Goal: Check status: Check status

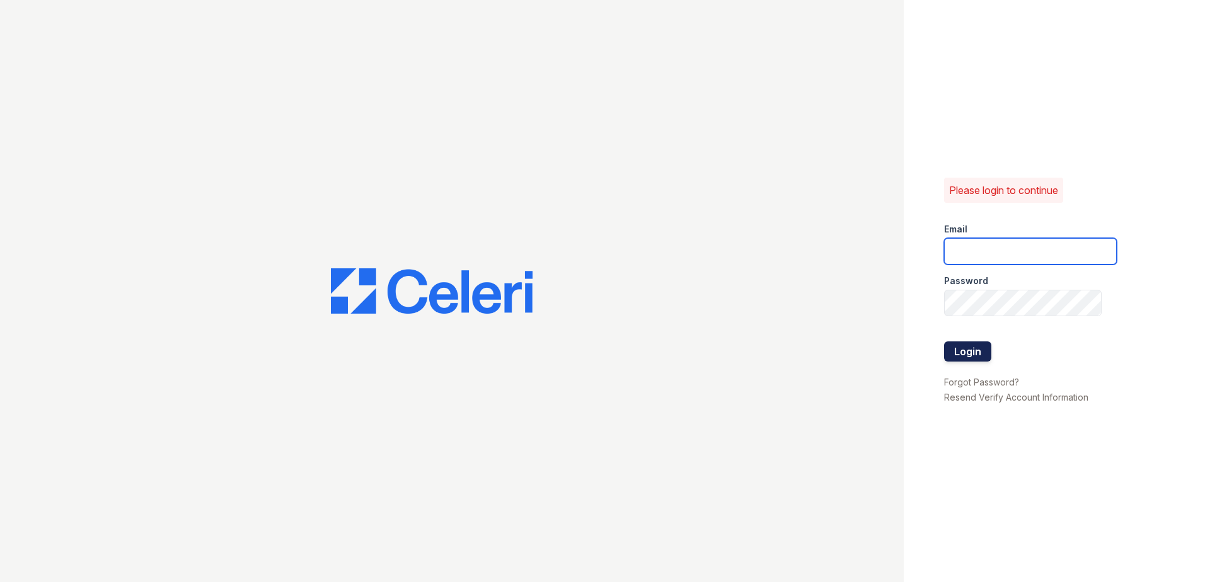
type input "[EMAIL_ADDRESS][DOMAIN_NAME]"
click at [947, 346] on button "Login" at bounding box center [967, 352] width 47 height 20
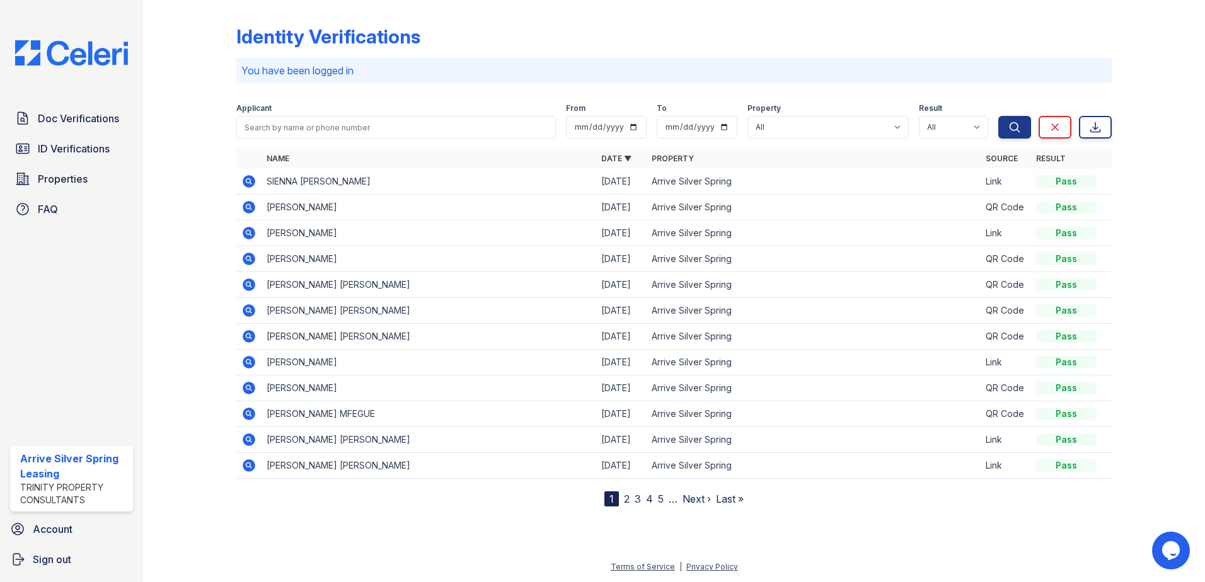
click at [60, 135] on div "Doc Verifications ID Verifications Properties FAQ" at bounding box center [71, 164] width 133 height 116
click at [57, 141] on link "ID Verifications" at bounding box center [71, 148] width 123 height 25
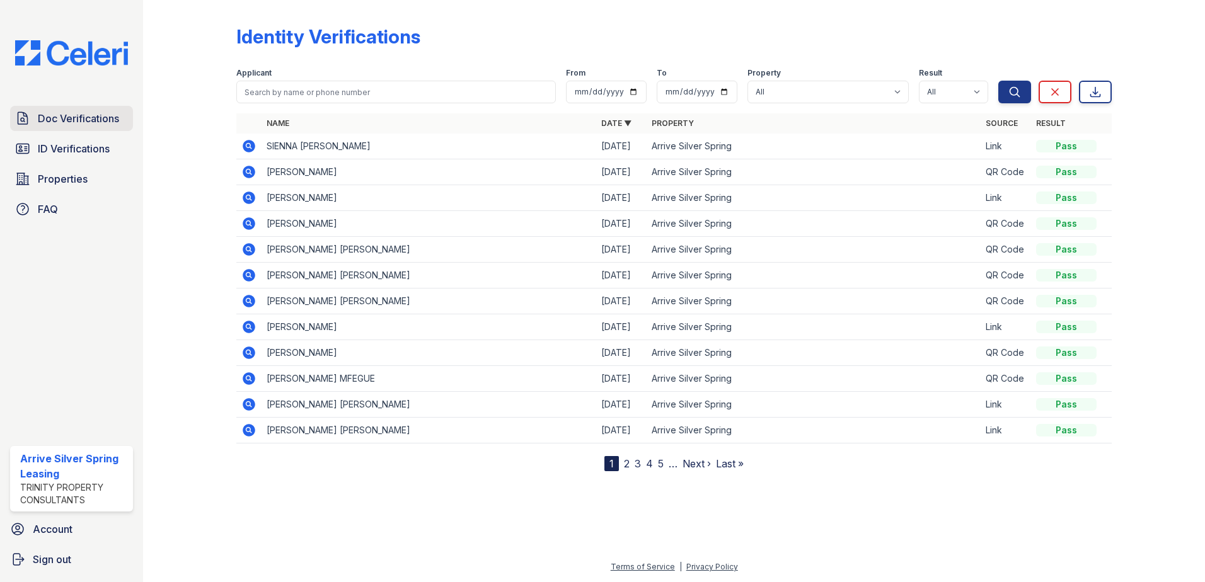
click at [67, 121] on span "Doc Verifications" at bounding box center [78, 118] width 81 height 15
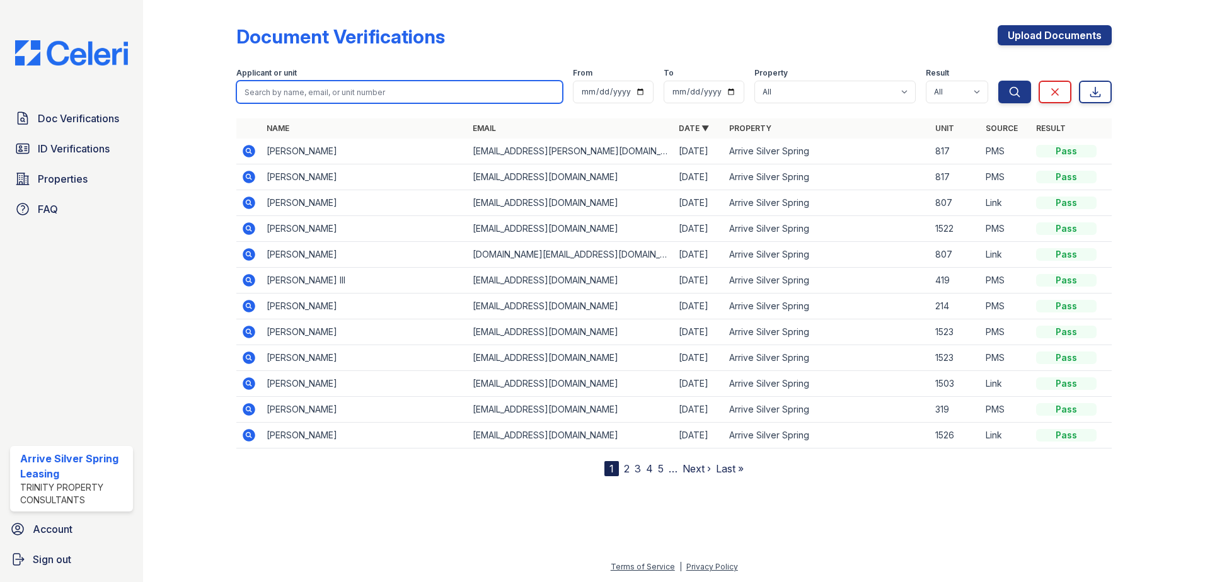
click at [265, 100] on input "search" at bounding box center [399, 92] width 326 height 23
click at [253, 34] on div "Document Verifications" at bounding box center [340, 36] width 209 height 23
drag, startPoint x: 250, startPoint y: 35, endPoint x: 231, endPoint y: 33, distance: 19.0
click at [231, 33] on div "Document Verifications Upload Documents Filter Applicant or unit From To Proper…" at bounding box center [674, 248] width 1022 height 497
drag, startPoint x: 231, startPoint y: 33, endPoint x: 224, endPoint y: 40, distance: 8.9
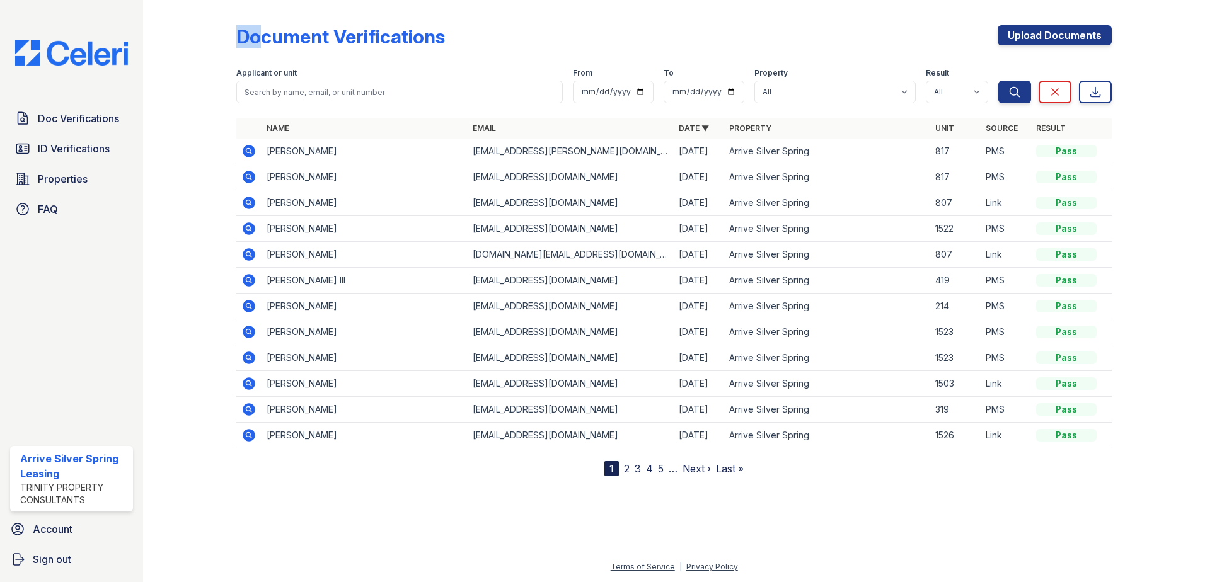
click at [224, 40] on div at bounding box center [199, 240] width 73 height 471
click at [311, 93] on input "search" at bounding box center [399, 92] width 326 height 23
click at [327, 71] on div "Applicant or unit" at bounding box center [399, 74] width 326 height 13
click at [456, 91] on input "search" at bounding box center [399, 92] width 326 height 23
click at [437, 95] on input "search" at bounding box center [399, 92] width 326 height 23
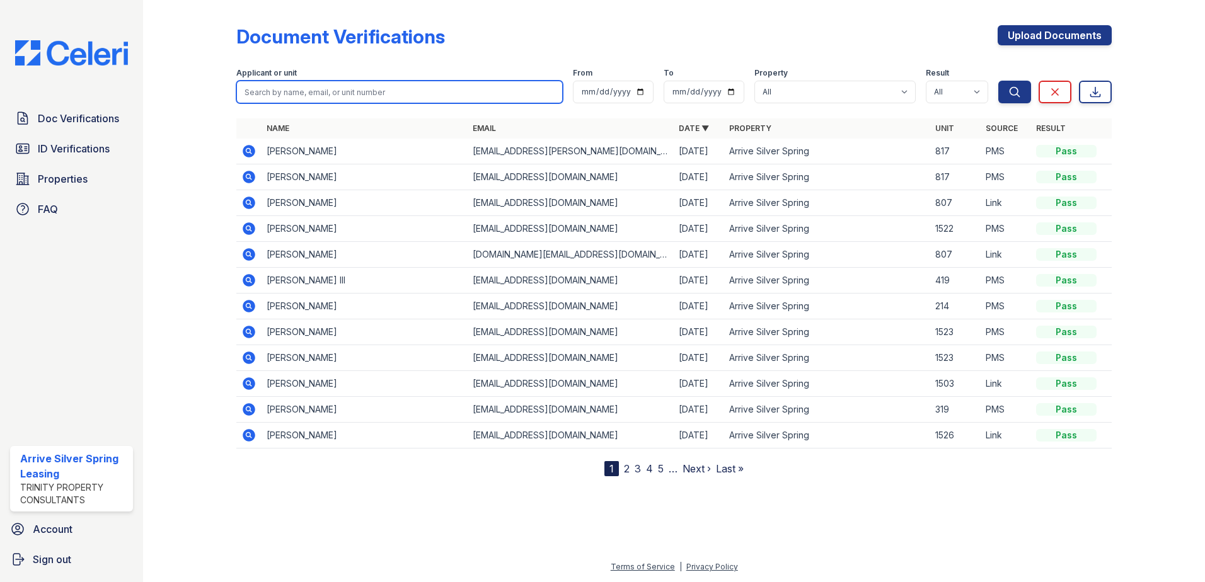
click at [291, 88] on input "search" at bounding box center [399, 92] width 326 height 23
click at [461, 90] on input "search" at bounding box center [399, 92] width 326 height 23
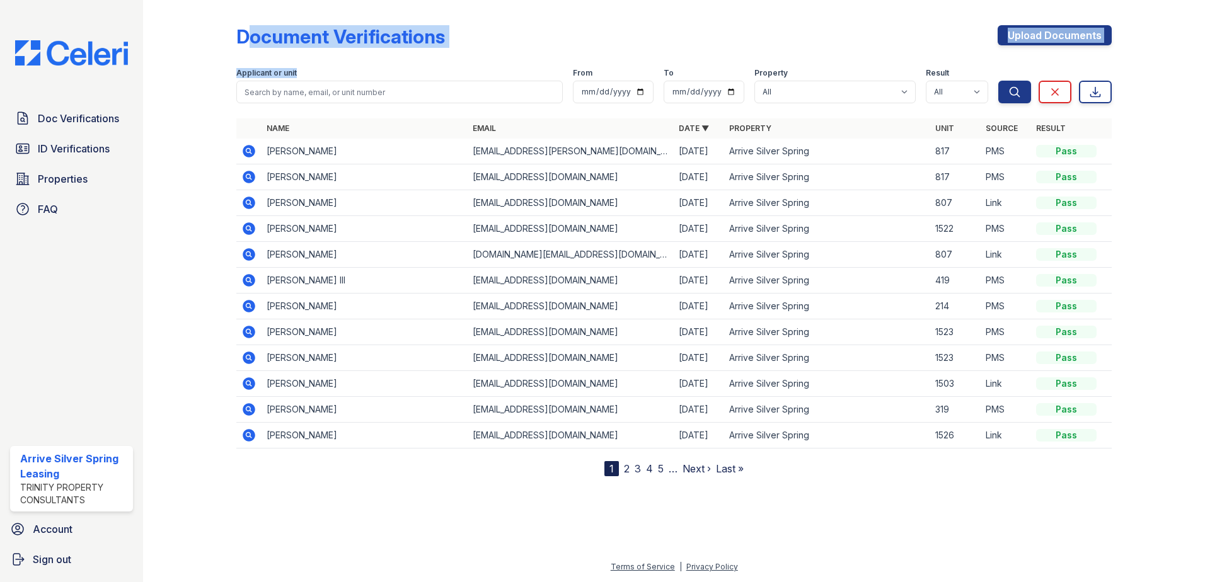
drag, startPoint x: 412, startPoint y: 74, endPoint x: 241, endPoint y: 32, distance: 176.5
click at [241, 32] on div "Document Verifications Upload Documents Filter Applicant or unit From To Proper…" at bounding box center [673, 240] width 875 height 471
click at [236, 32] on div "Document Verifications" at bounding box center [340, 36] width 209 height 23
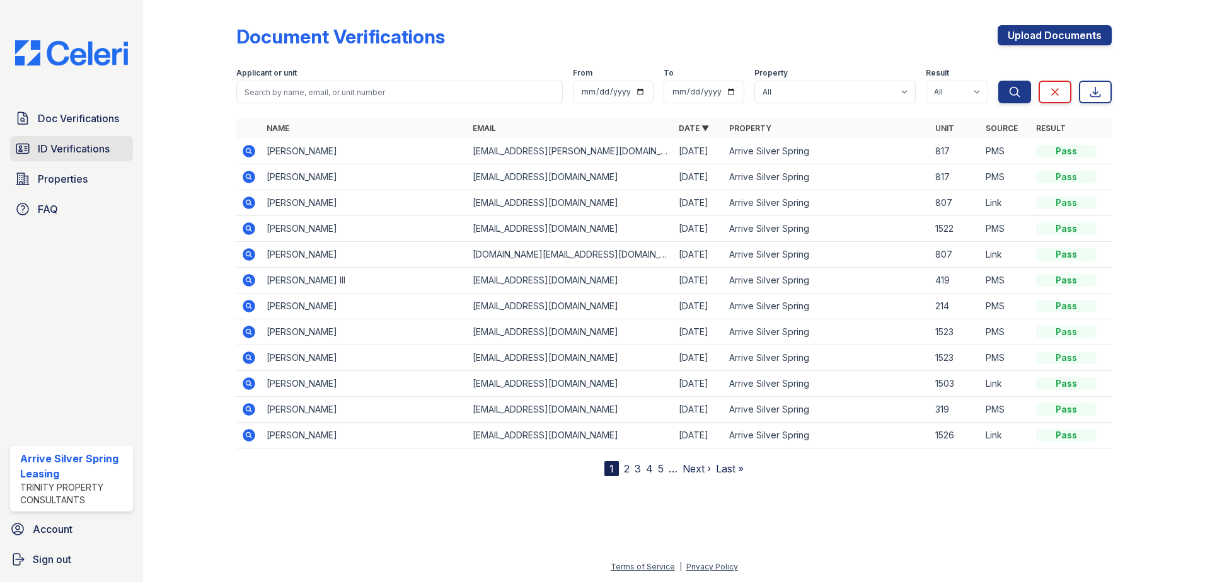
click at [44, 144] on span "ID Verifications" at bounding box center [74, 148] width 72 height 15
